Goal: Transaction & Acquisition: Purchase product/service

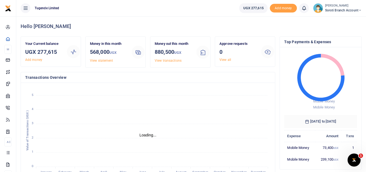
scroll to position [4, 4]
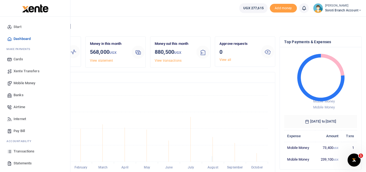
click at [20, 150] on span "Transactions" at bounding box center [24, 150] width 21 height 5
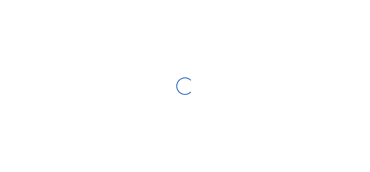
select select
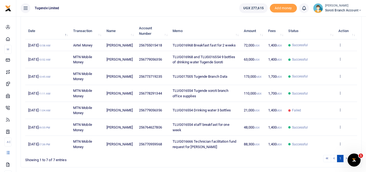
scroll to position [9, 0]
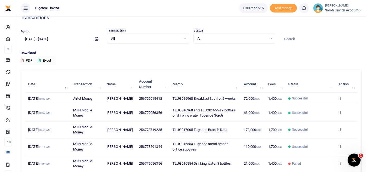
click at [94, 39] on span at bounding box center [97, 38] width 12 height 9
click at [95, 39] on icon at bounding box center [96, 39] width 3 height 4
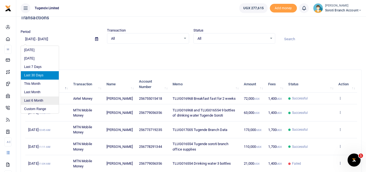
click at [39, 98] on li "Last 6 Month" at bounding box center [40, 100] width 38 height 8
type input "04/06/2025 - 10/06/2025"
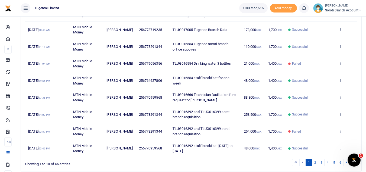
scroll to position [109, 0]
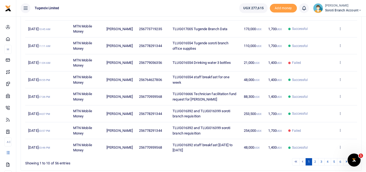
click at [147, 115] on span "256778291344" at bounding box center [150, 113] width 23 height 4
copy span "256778291344"
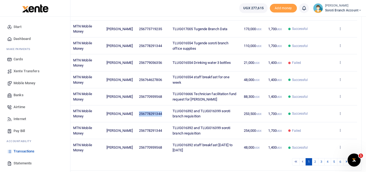
click at [21, 82] on span "Mobile Money" at bounding box center [25, 82] width 22 height 5
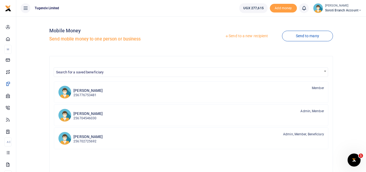
click at [242, 36] on link "Send to a new recipient" at bounding box center [246, 36] width 71 height 10
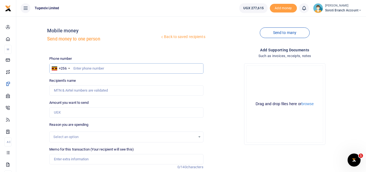
click at [96, 71] on input "text" at bounding box center [126, 68] width 154 height 10
paste input "256778291344"
type input "256778291344"
type input "Jonathan Loiria"
click at [78, 68] on input "256778291344" at bounding box center [126, 68] width 154 height 10
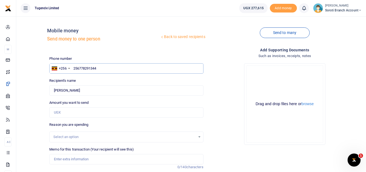
click at [80, 68] on input "256778291344" at bounding box center [126, 68] width 154 height 10
type input "778291344"
click at [63, 111] on input "Amount you want to send" at bounding box center [126, 112] width 154 height 10
type input "97,000"
click at [62, 136] on div "Select an option" at bounding box center [124, 136] width 142 height 5
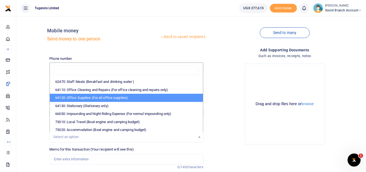
click at [124, 98] on li "64120: Office Supplies (For all office supplies)" at bounding box center [126, 98] width 153 height 8
select select "25"
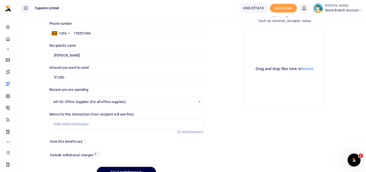
scroll to position [36, 0]
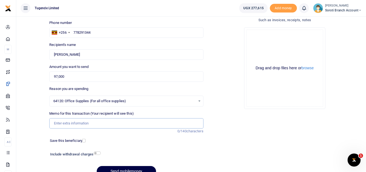
click at [82, 123] on input "Memo for this transaction (Your recipient will see this)" at bounding box center [126, 123] width 154 height 10
paste input "TLUG-016968"
click at [63, 123] on input "TLUG-016968" at bounding box center [126, 123] width 154 height 10
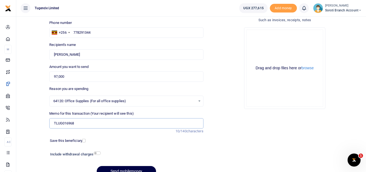
click at [82, 124] on input "TLUG016968" at bounding box center [126, 123] width 154 height 10
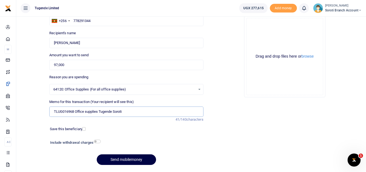
scroll to position [52, 0]
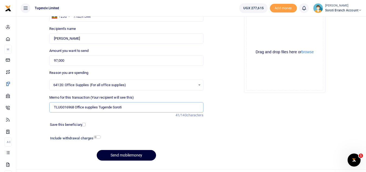
type input "TLUG016968 Office supplies Tugende Soroti"
click at [133, 156] on button "Send mobilemoney" at bounding box center [126, 155] width 59 height 11
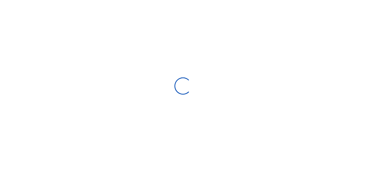
scroll to position [52, 0]
select select "Loading bundles"
select select
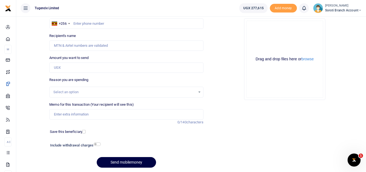
scroll to position [41, 0]
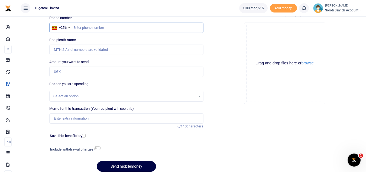
click at [98, 26] on input "text" at bounding box center [126, 27] width 154 height 10
click at [70, 70] on input "Amount you want to send" at bounding box center [126, 71] width 154 height 10
type input "177,200"
click at [78, 27] on input "text" at bounding box center [126, 27] width 154 height 10
type input "1"
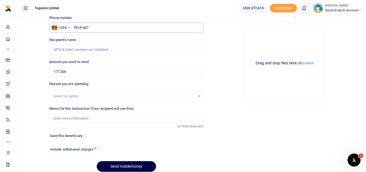
type input "781414077"
type input "Joel Ocan"
type input "781414077"
click at [82, 98] on div "Select an option" at bounding box center [124, 95] width 142 height 5
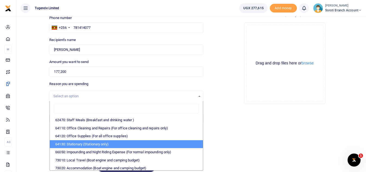
click at [94, 143] on li "64130: Stationary (Stationary only)" at bounding box center [126, 144] width 153 height 8
select select "26"
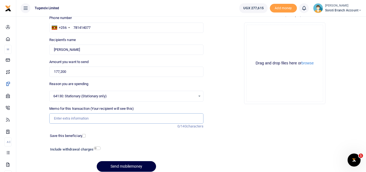
click at [84, 118] on input "Memo for this transaction (Your recipient will see this)" at bounding box center [126, 118] width 154 height 10
paste input "TLUG-016968"
click at [64, 118] on input "TLUG-016968" at bounding box center [126, 118] width 154 height 10
click at [82, 117] on input "TLUG016968" at bounding box center [126, 118] width 154 height 10
type input "TLUG016968 Tugende soroti office stationary"
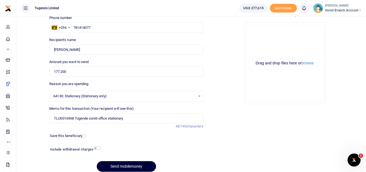
click at [126, 165] on button "Send mobilemoney" at bounding box center [126, 166] width 59 height 11
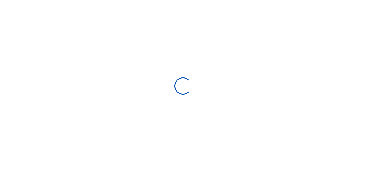
scroll to position [41, 0]
select select "Loading bundles"
select select
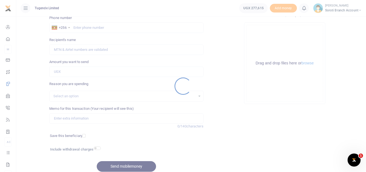
scroll to position [0, 0]
